Goal: Information Seeking & Learning: Learn about a topic

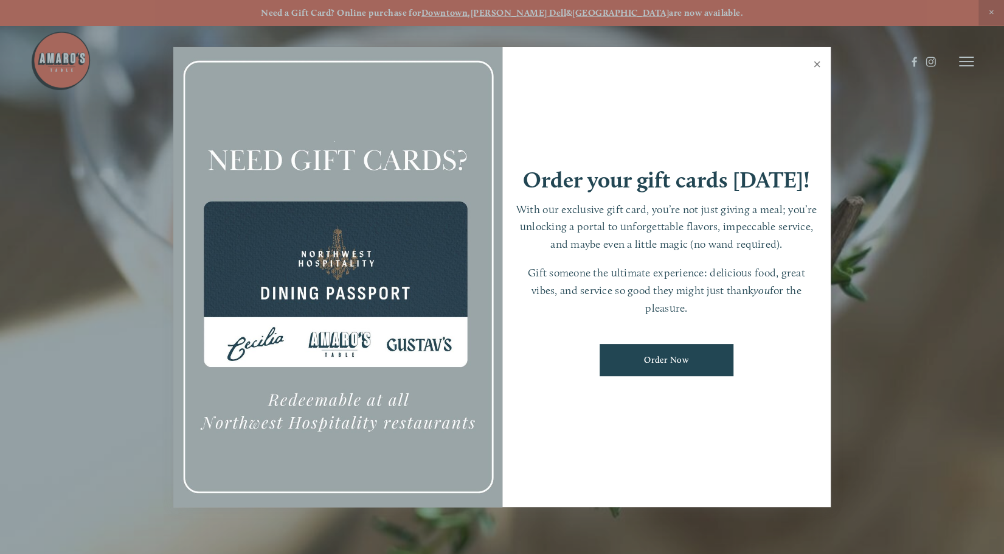
click at [815, 59] on link "Close" at bounding box center [817, 66] width 24 height 34
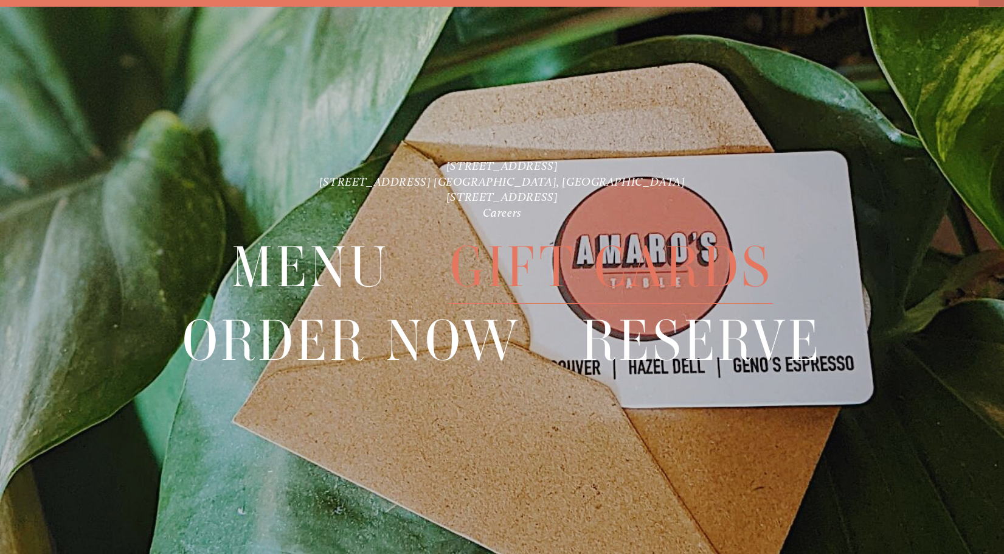
scroll to position [26, 0]
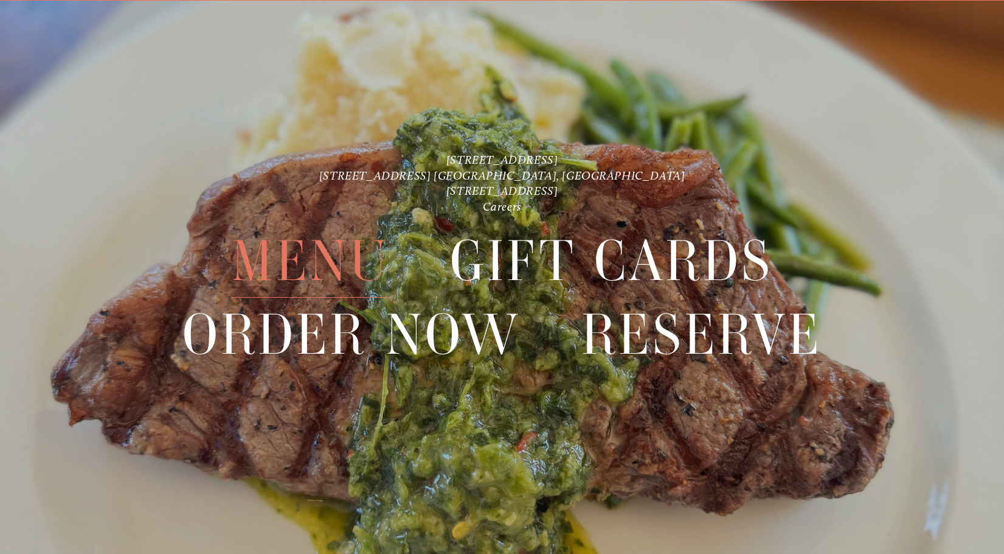
click at [309, 262] on span "Menu" at bounding box center [311, 260] width 158 height 73
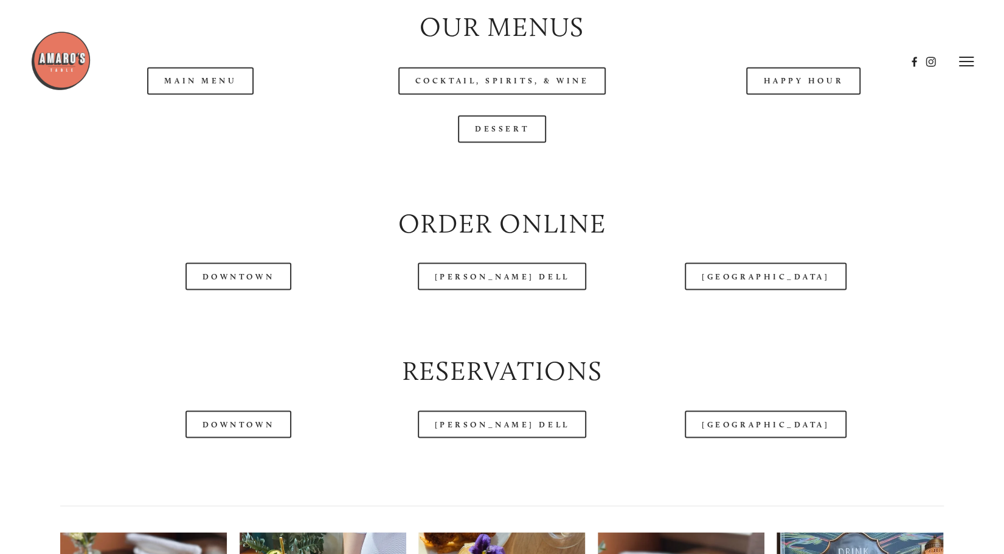
scroll to position [1217, 0]
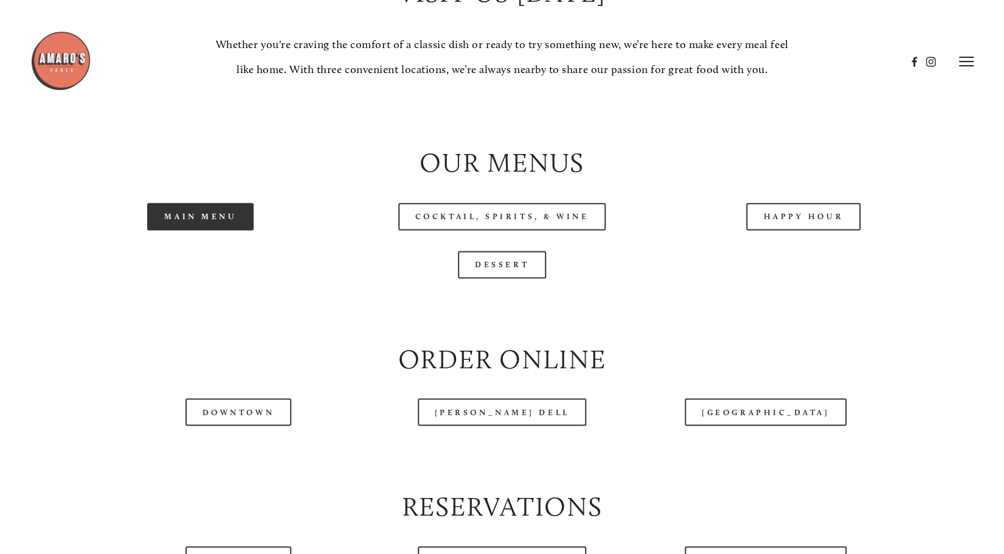
click at [211, 230] on link "Main Menu" at bounding box center [200, 216] width 106 height 27
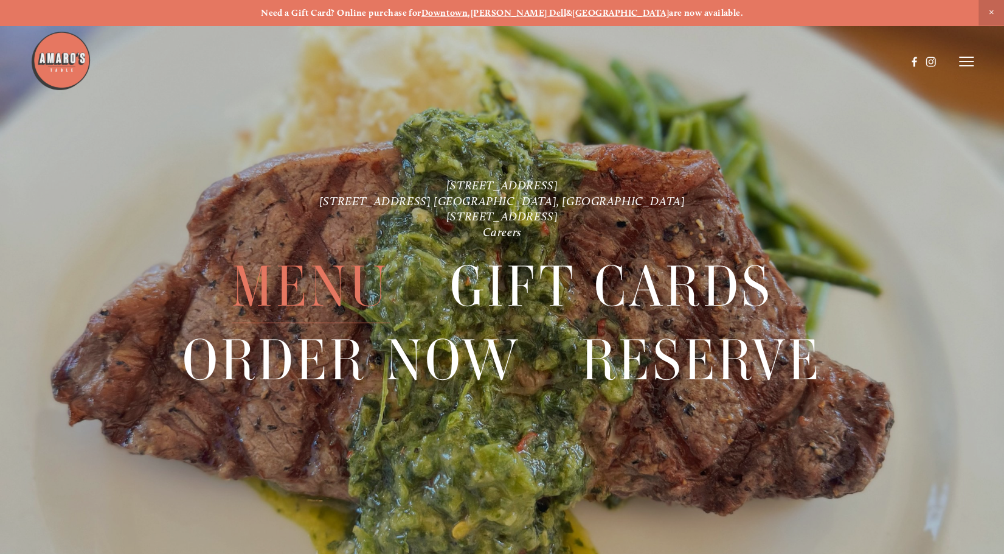
click at [318, 282] on span "Menu" at bounding box center [311, 286] width 158 height 73
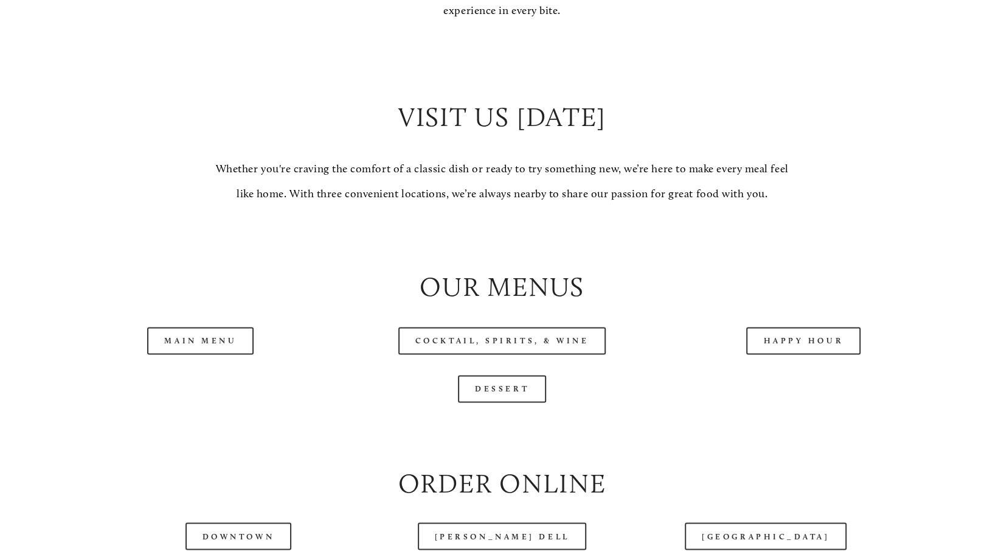
scroll to position [1095, 0]
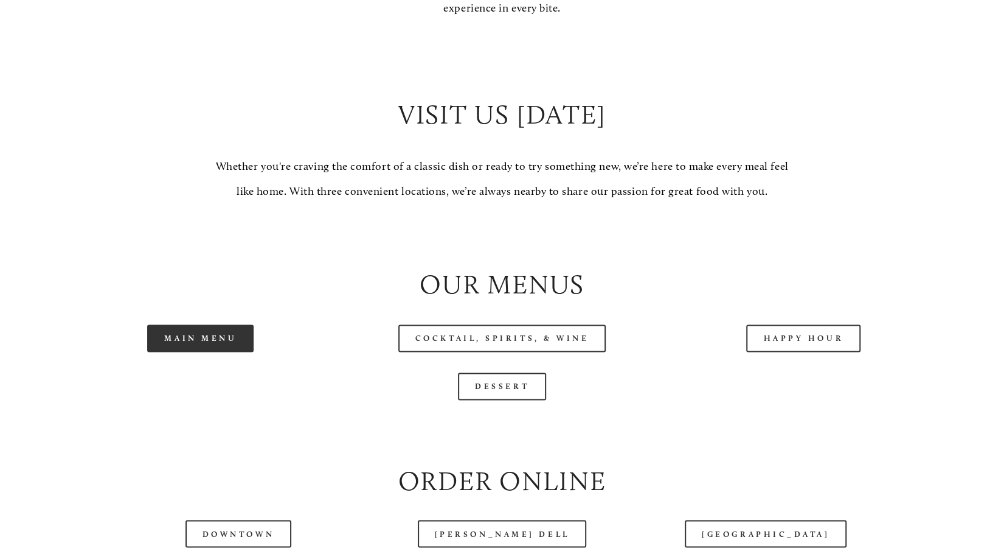
click at [230, 344] on link "Main Menu" at bounding box center [200, 337] width 106 height 27
drag, startPoint x: 596, startPoint y: 204, endPoint x: 585, endPoint y: 201, distance: 11.2
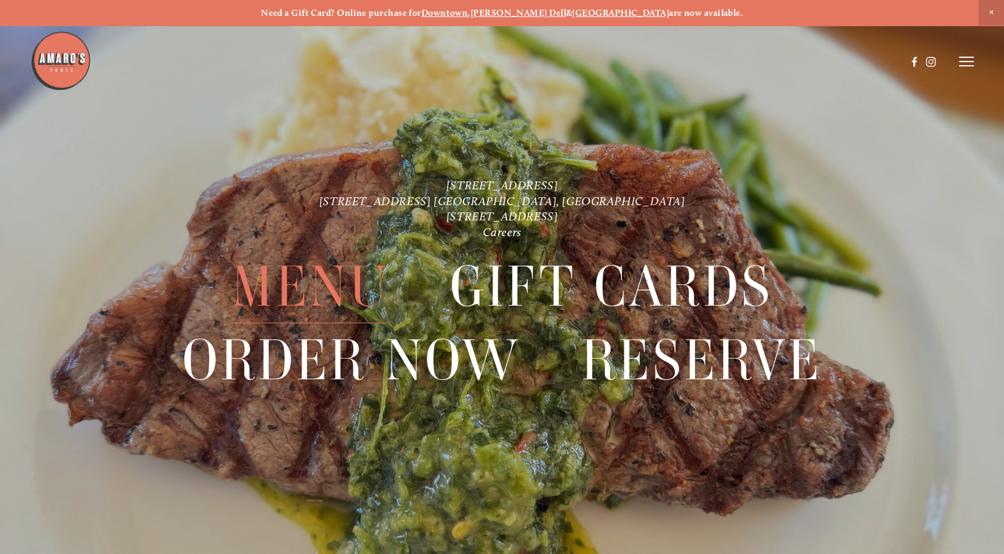
click at [343, 282] on span "Menu" at bounding box center [311, 286] width 158 height 73
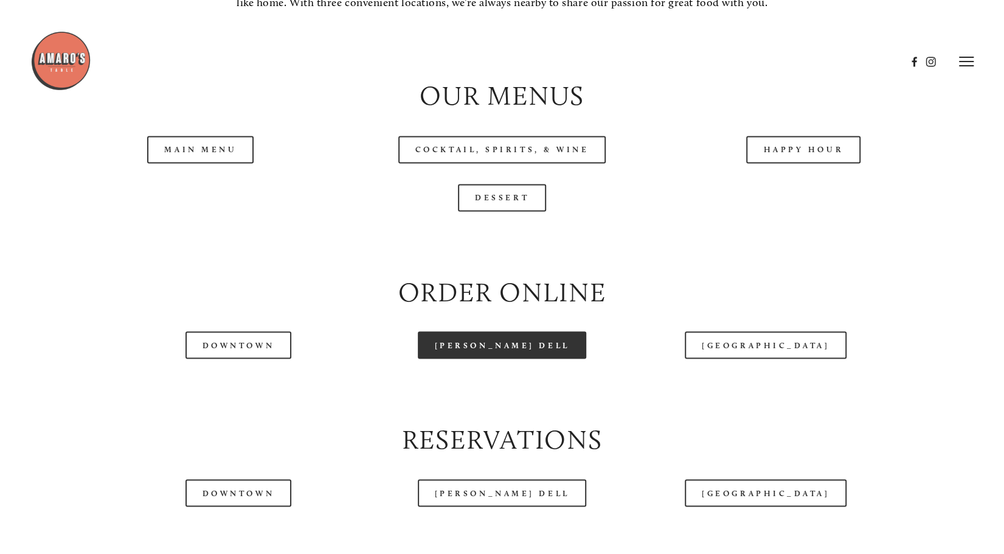
scroll to position [1278, 0]
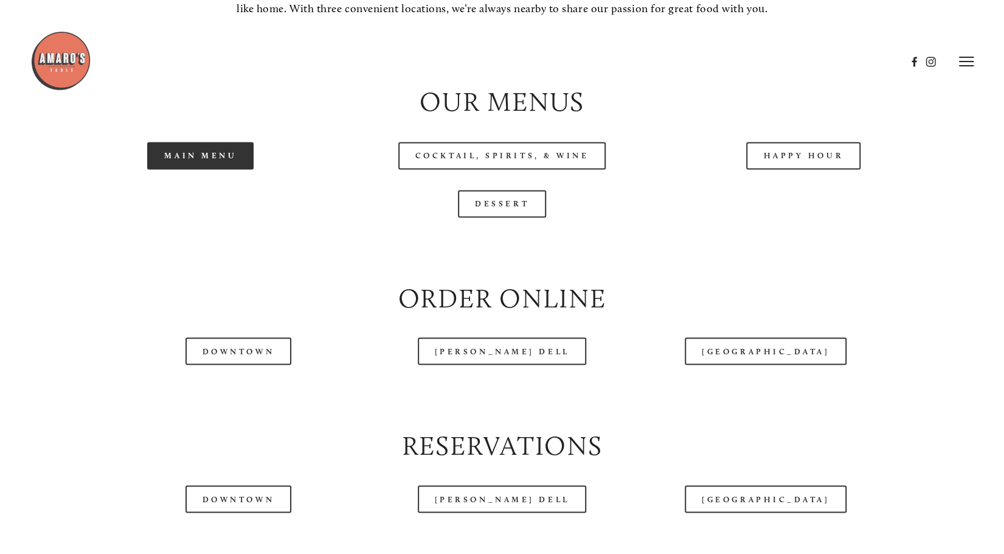
click at [218, 169] on link "Main Menu" at bounding box center [200, 155] width 106 height 27
